Goal: Task Accomplishment & Management: Manage account settings

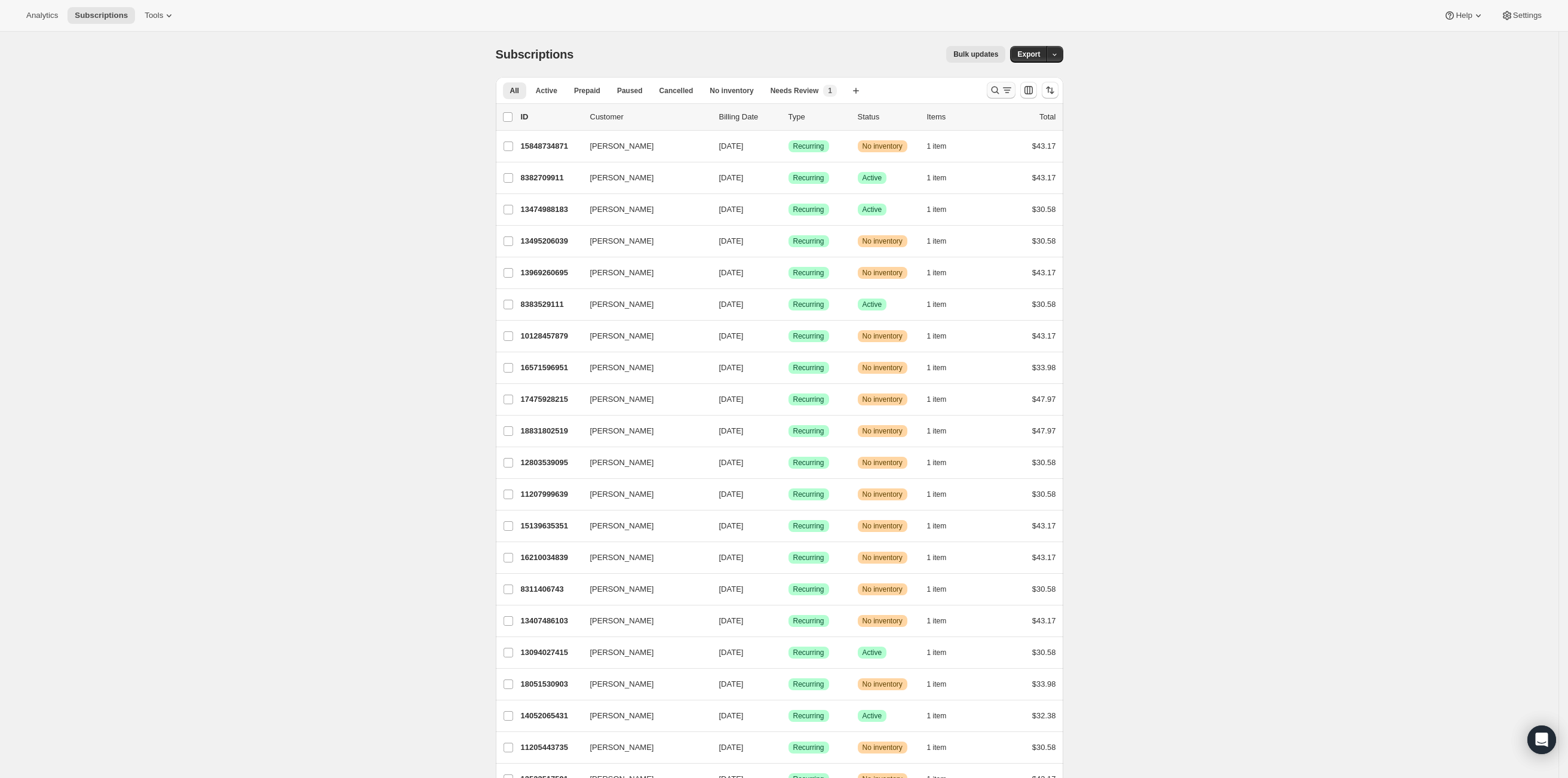
click at [1005, 97] on button "Search and filter results" at bounding box center [1001, 90] width 28 height 17
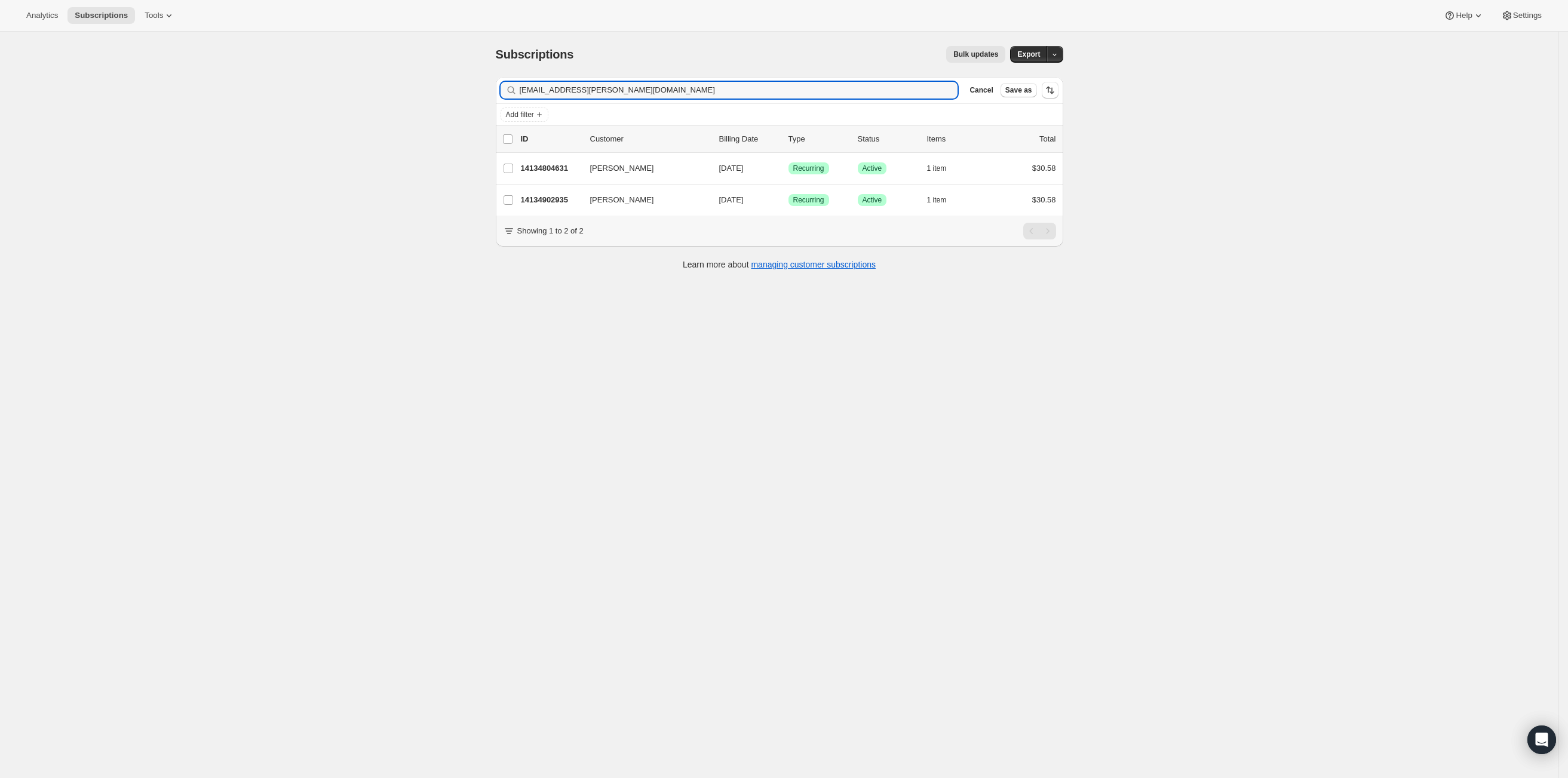
type input "[EMAIL_ADDRESS][PERSON_NAME][DOMAIN_NAME]"
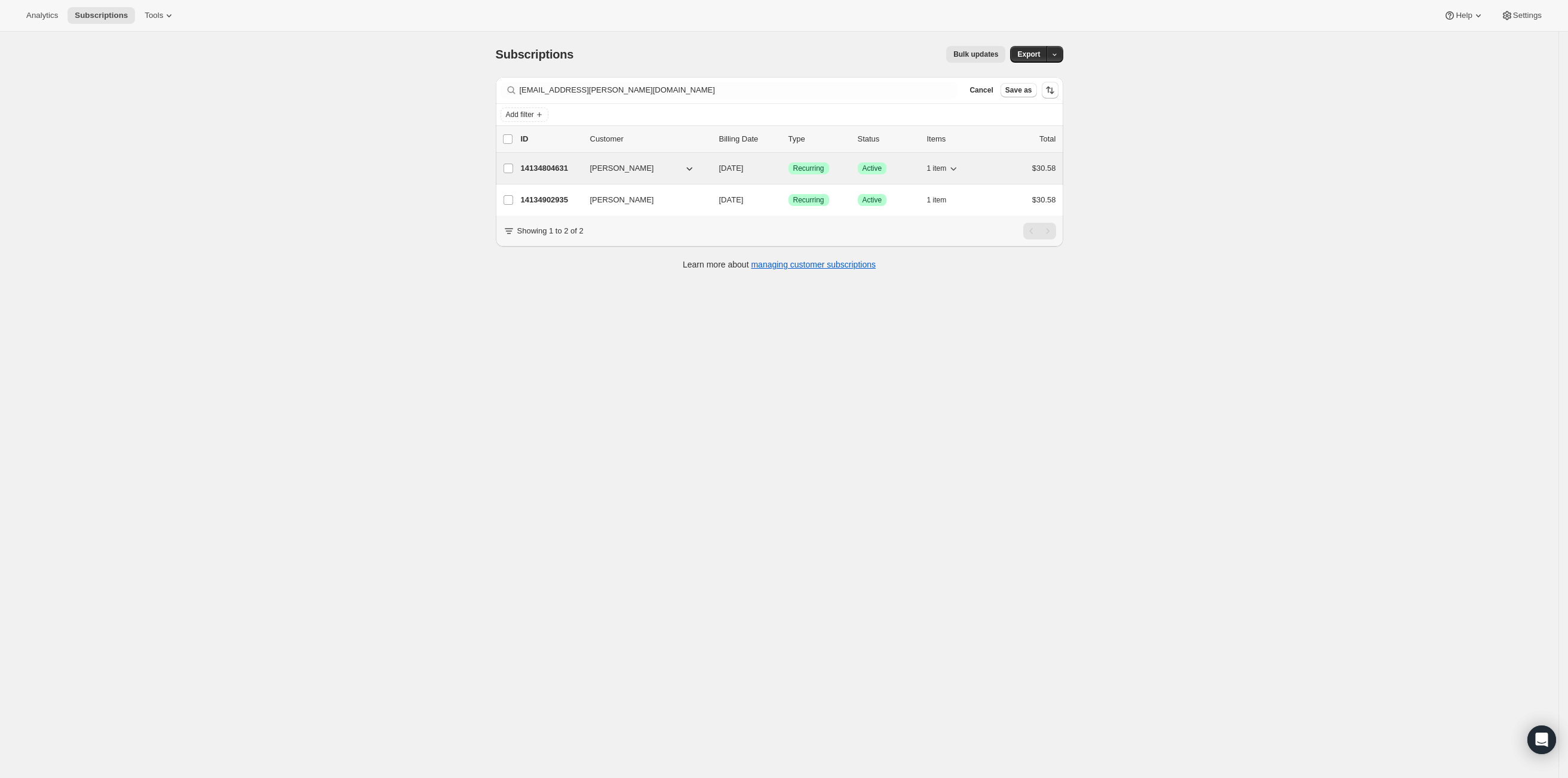
click at [554, 170] on p "14134804631" at bounding box center [550, 168] width 60 height 12
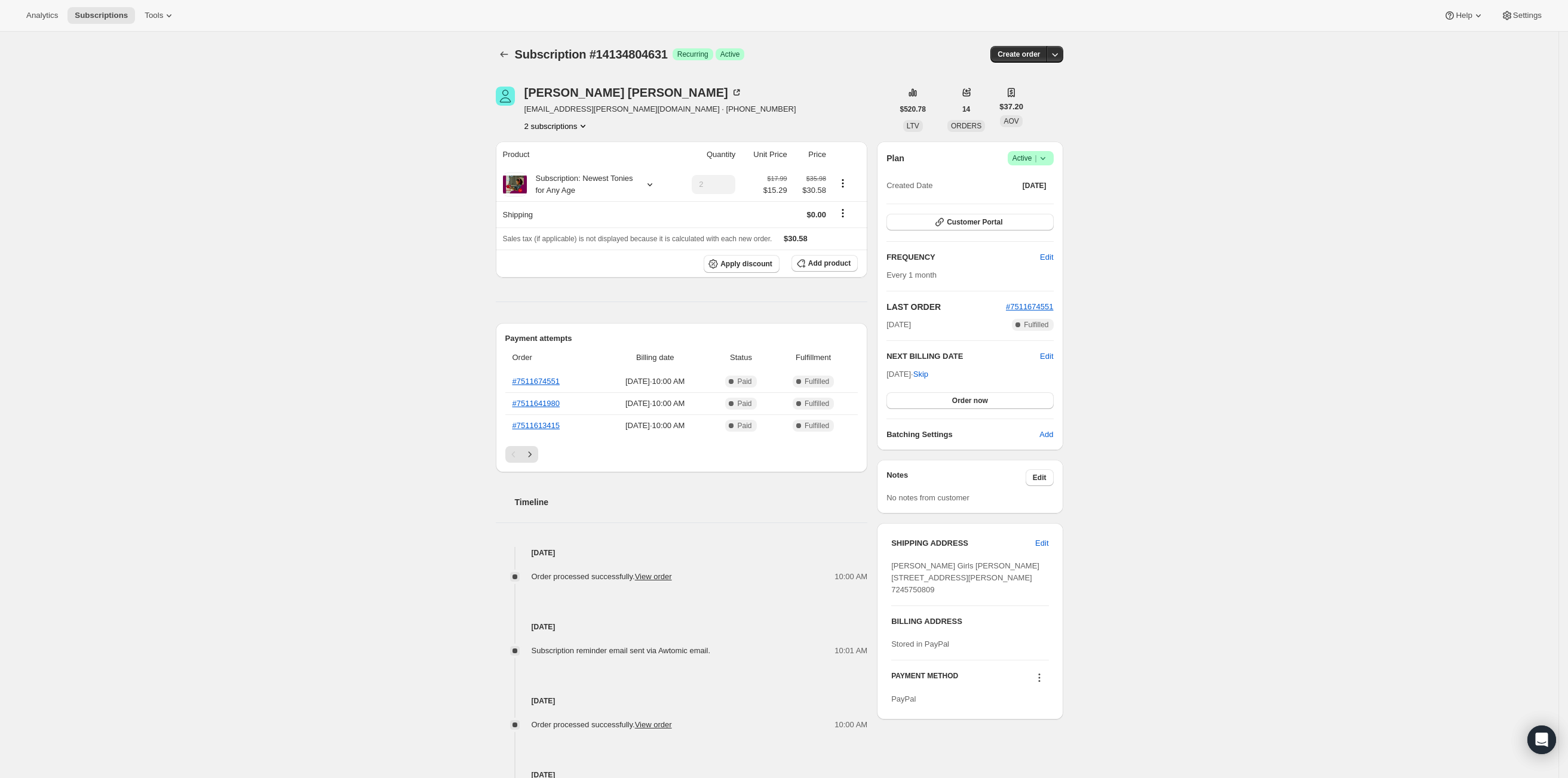
click at [579, 125] on button "2 subscriptions" at bounding box center [557, 125] width 65 height 12
click at [538, 165] on span "14134902935" at bounding box center [544, 169] width 48 height 9
click at [1048, 546] on span "Edit" at bounding box center [1042, 543] width 13 height 12
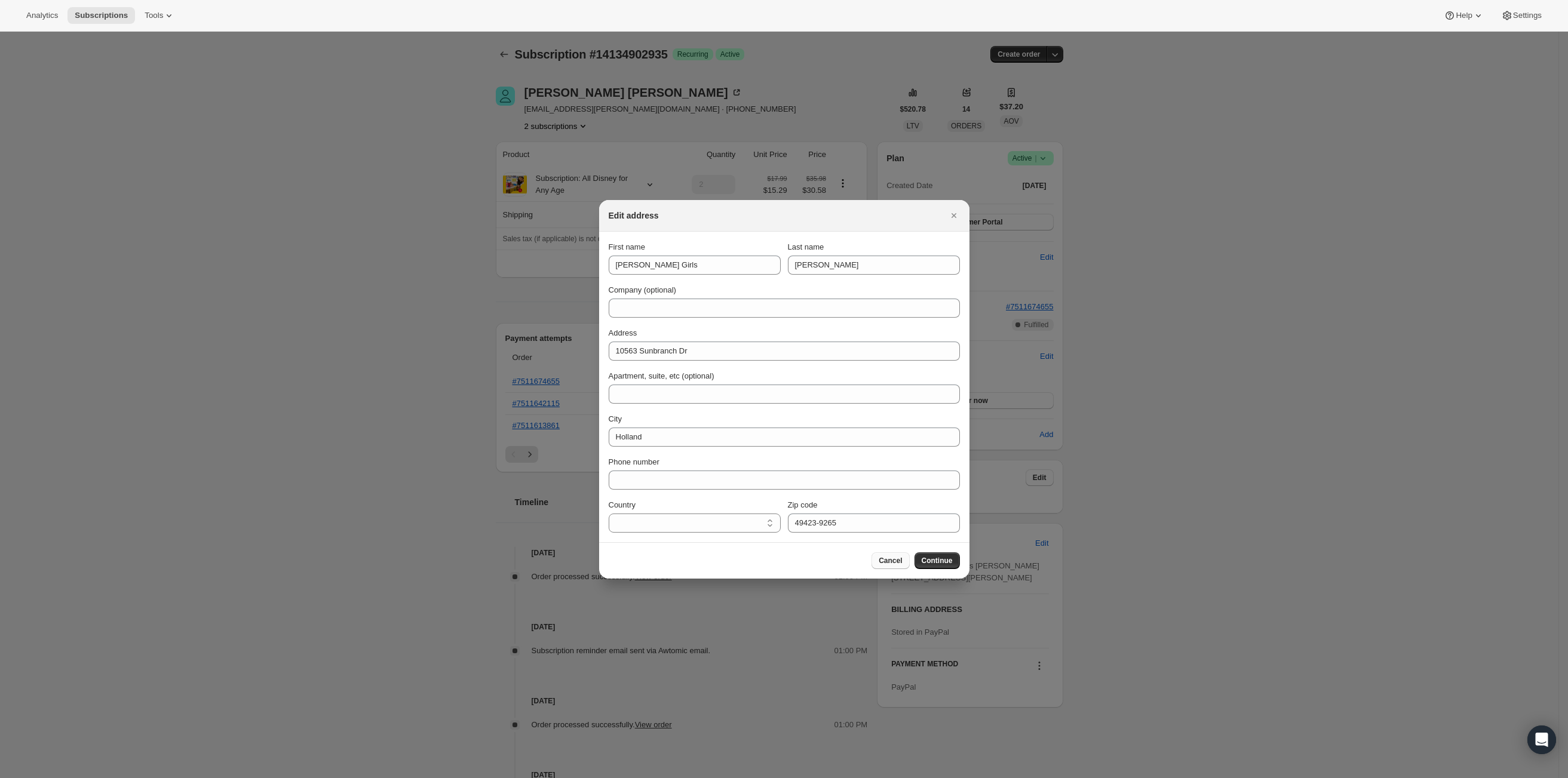
click at [883, 560] on span "Cancel" at bounding box center [890, 560] width 23 height 9
